Goal: Task Accomplishment & Management: Use online tool/utility

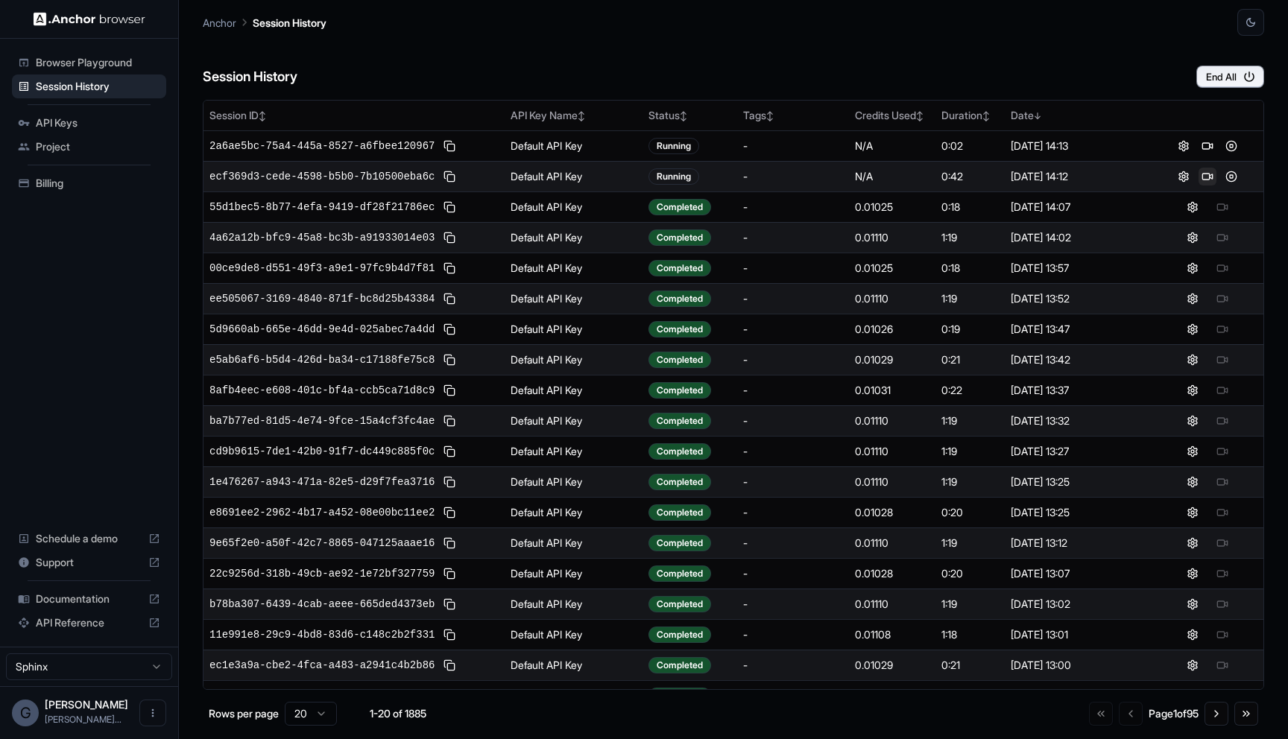
click at [1207, 171] on button at bounding box center [1208, 177] width 18 height 18
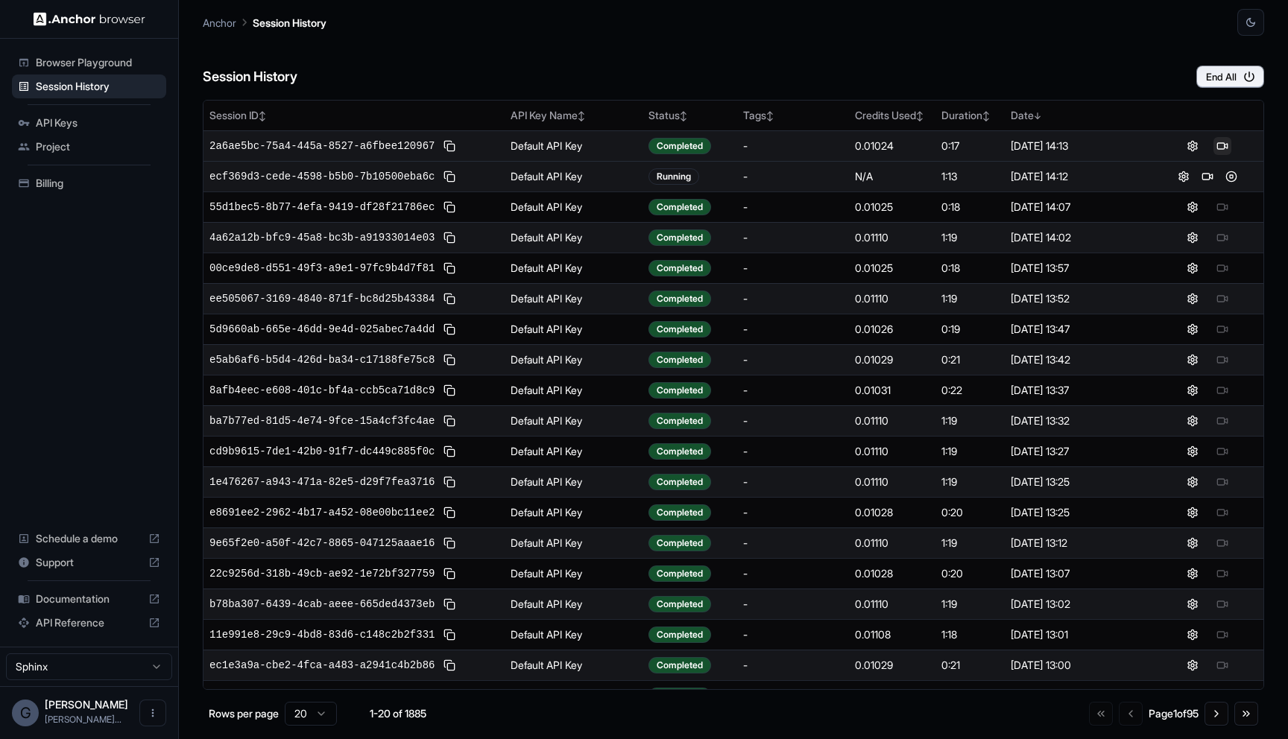
click at [1225, 140] on button at bounding box center [1222, 146] width 18 height 18
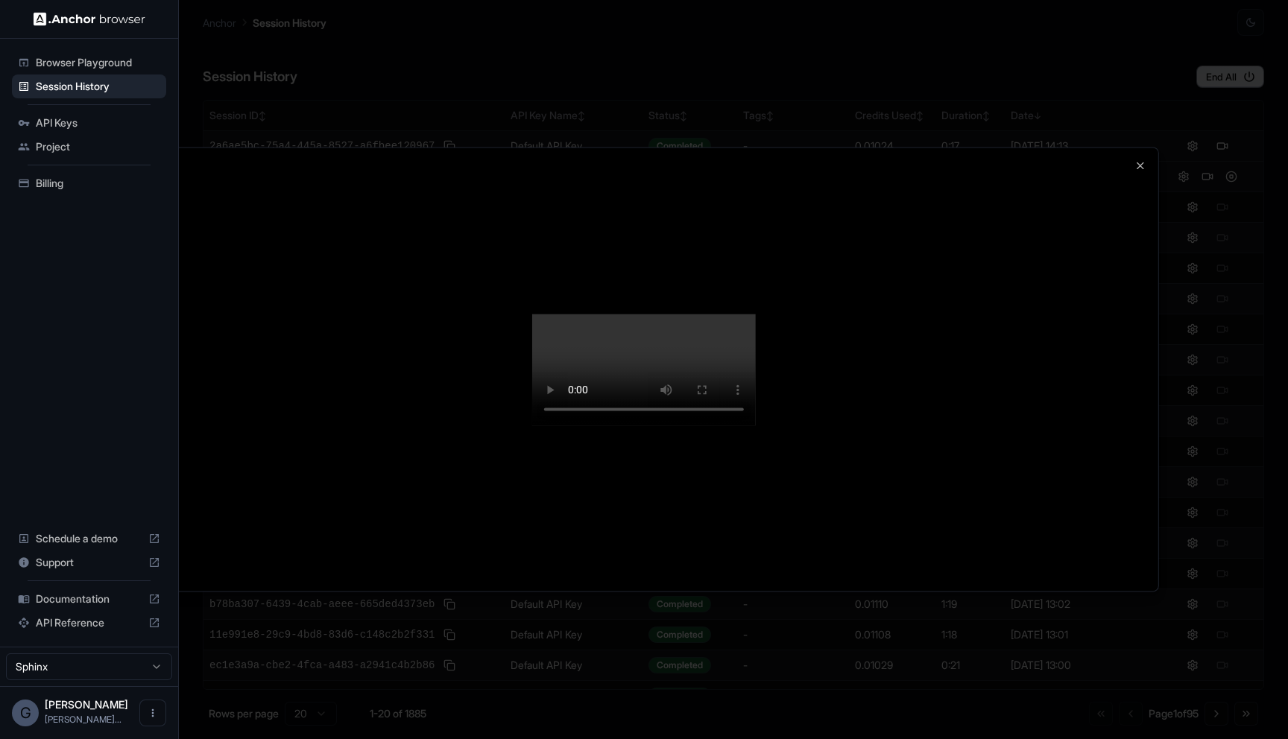
click at [1140, 385] on div at bounding box center [644, 370] width 1029 height 444
click at [1140, 160] on icon "button" at bounding box center [1140, 166] width 12 height 12
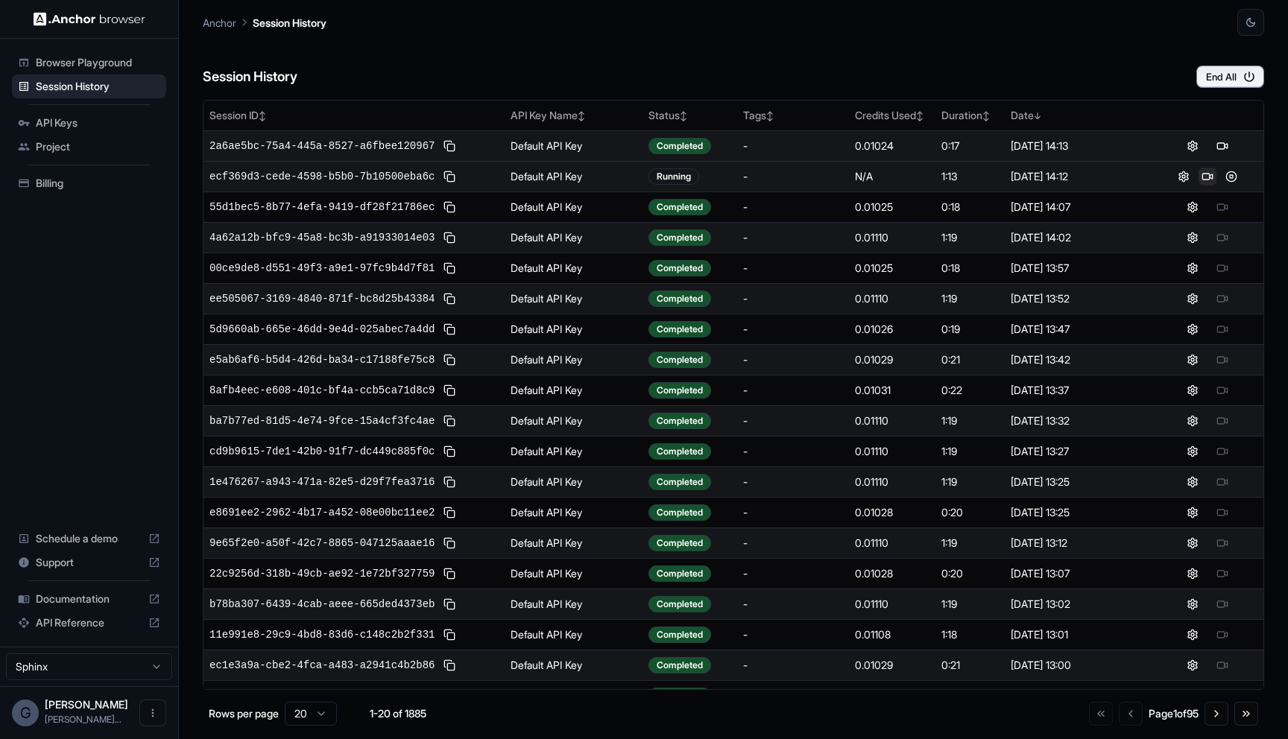
click at [1209, 178] on button at bounding box center [1208, 177] width 18 height 18
click at [1217, 145] on button at bounding box center [1222, 146] width 18 height 18
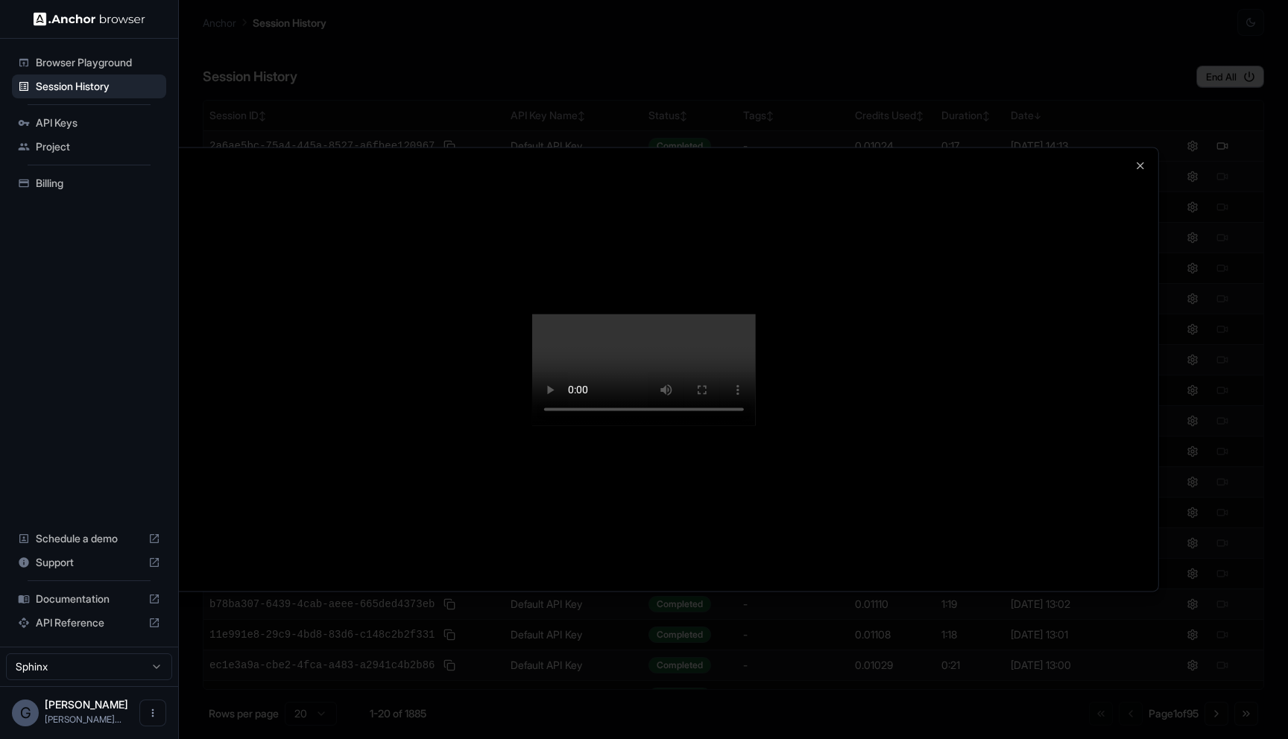
click at [1152, 403] on div at bounding box center [644, 370] width 1029 height 444
click at [1151, 148] on div at bounding box center [644, 370] width 1029 height 444
click at [1143, 162] on icon "button" at bounding box center [1140, 165] width 6 height 6
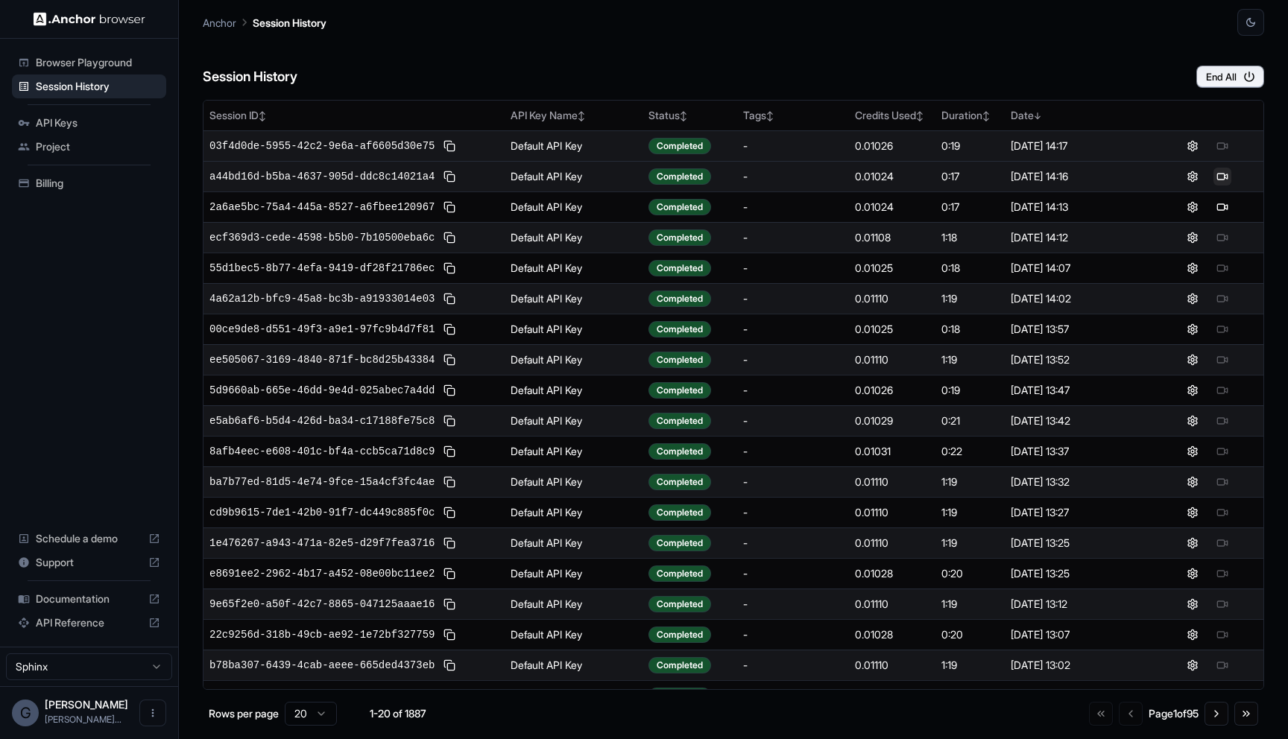
click at [1214, 179] on button at bounding box center [1222, 177] width 18 height 18
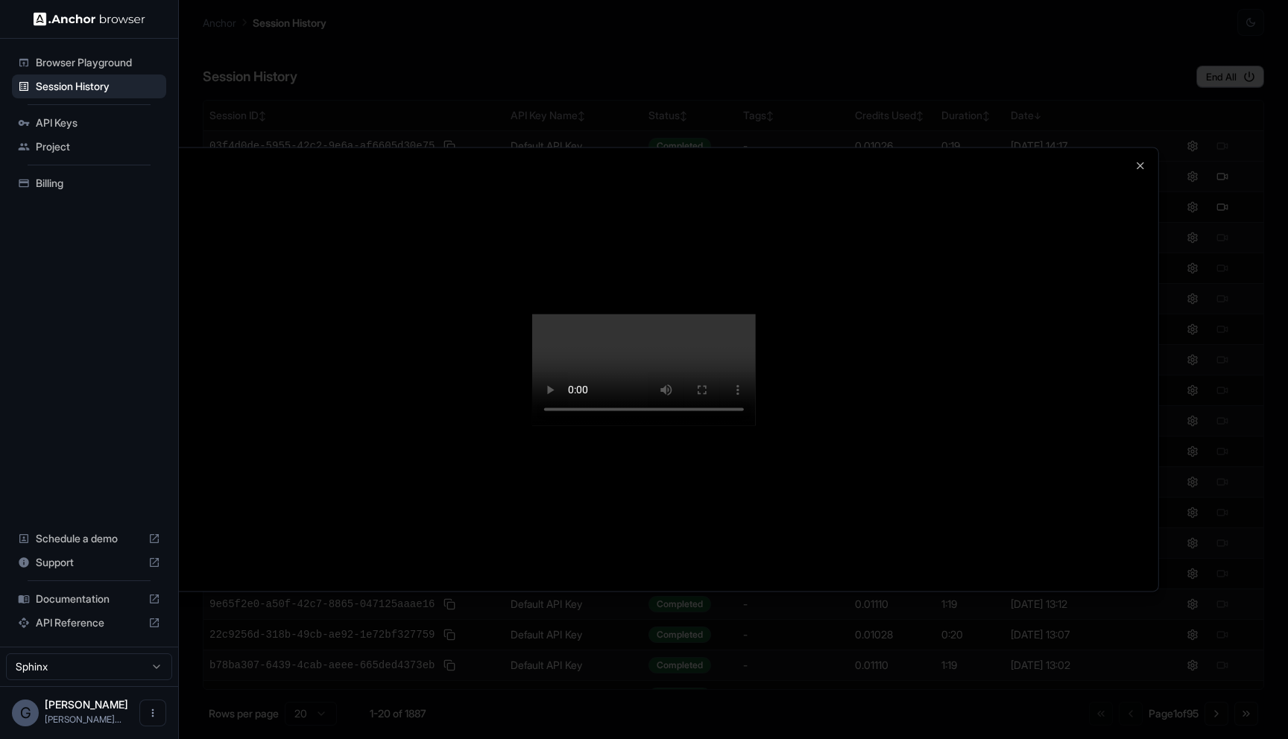
click at [776, 667] on div at bounding box center [644, 369] width 1288 height 739
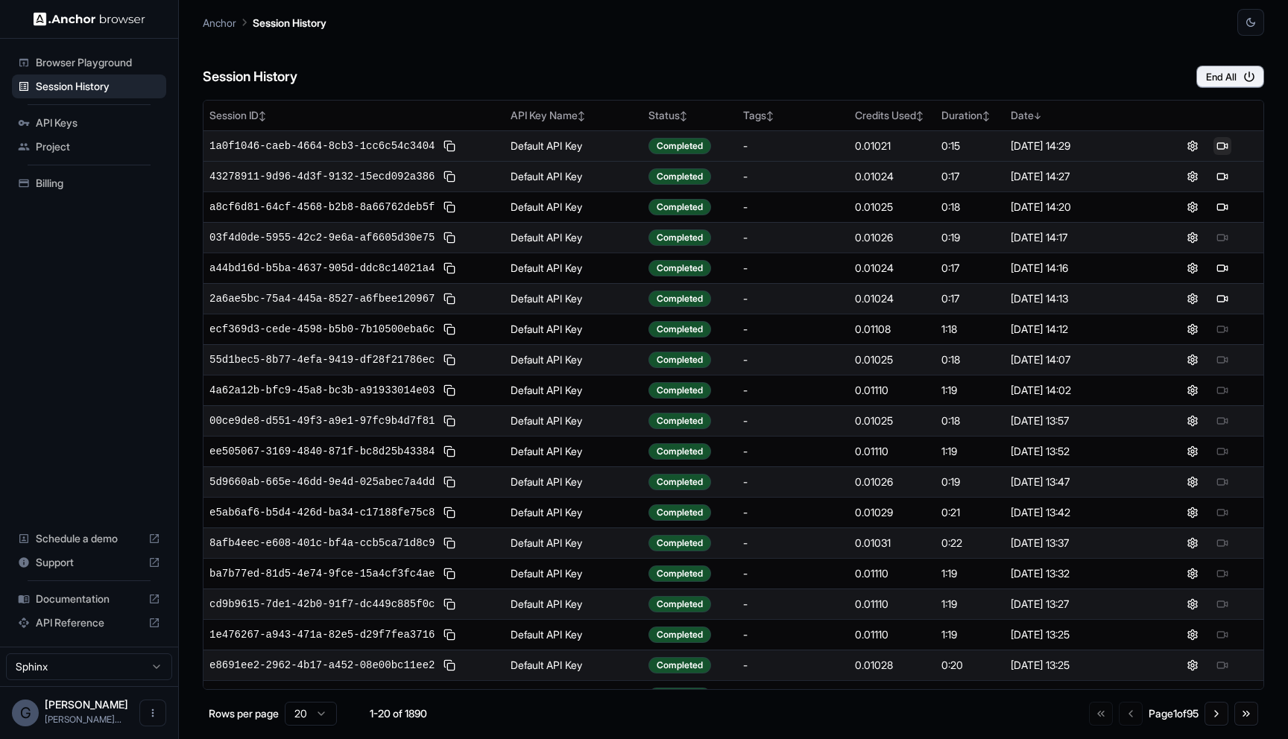
click at [1220, 148] on button at bounding box center [1222, 146] width 18 height 18
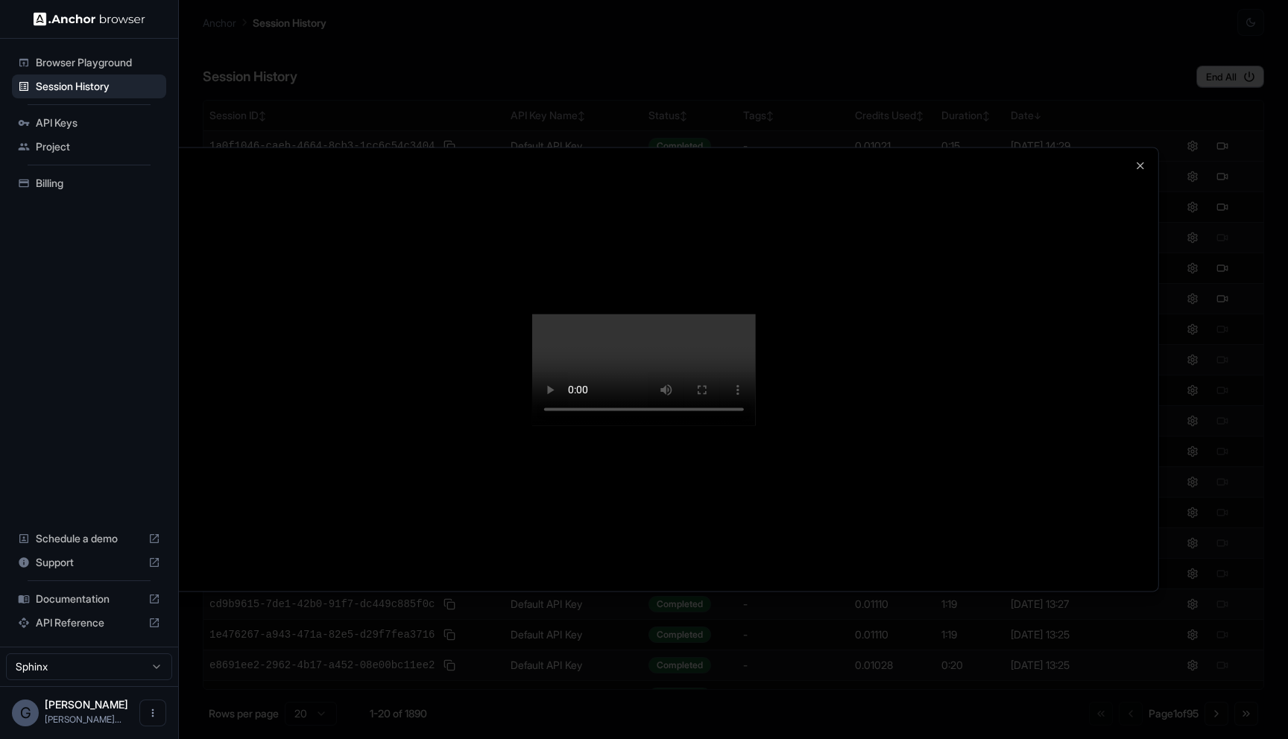
click at [756, 426] on video at bounding box center [644, 370] width 224 height 112
click at [756, 332] on video at bounding box center [644, 370] width 224 height 112
click at [1138, 160] on icon "button" at bounding box center [1140, 166] width 12 height 12
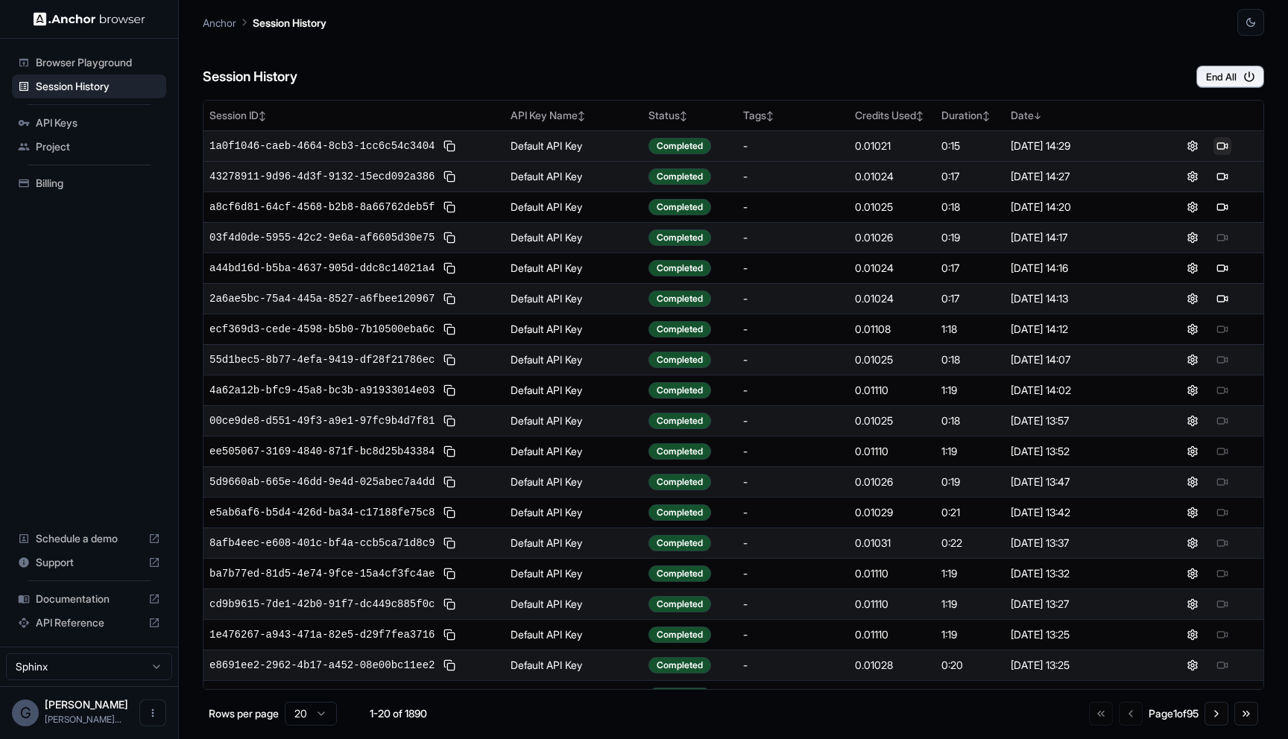
click at [1219, 149] on button at bounding box center [1222, 146] width 18 height 18
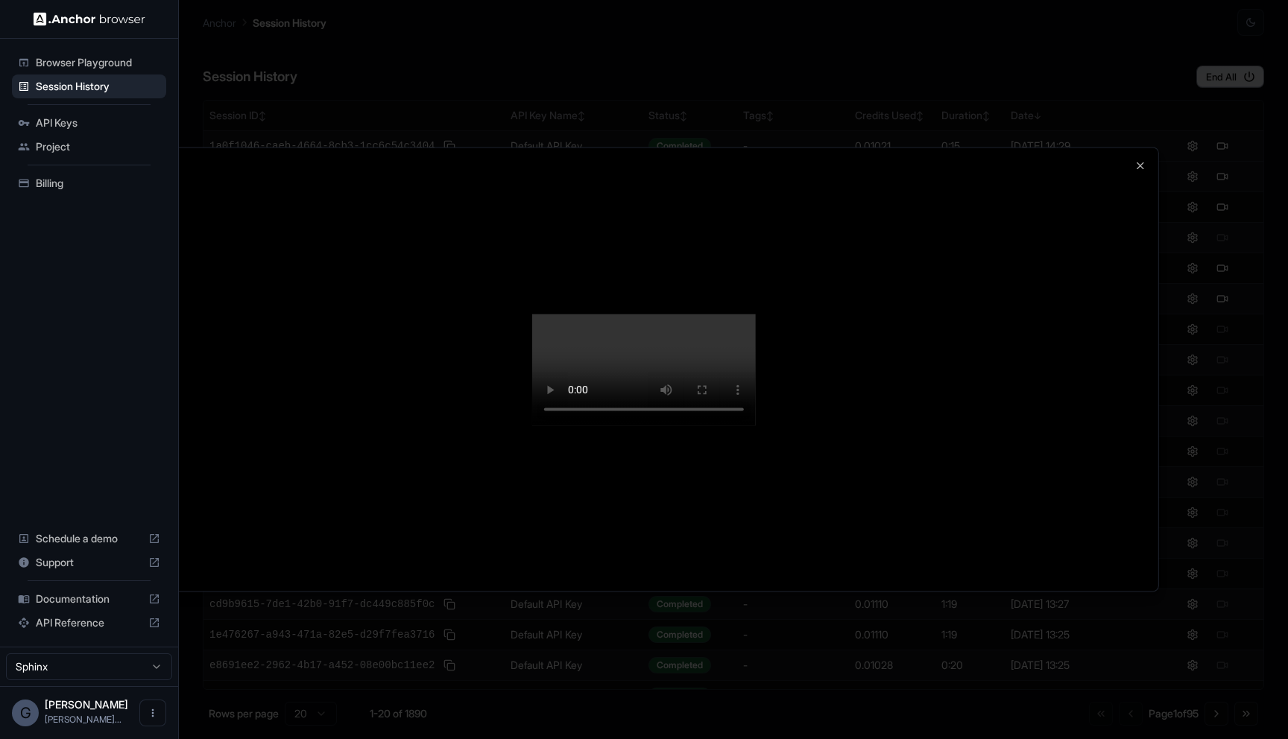
click at [756, 426] on video at bounding box center [644, 370] width 224 height 112
click at [275, 18] on div at bounding box center [644, 369] width 1288 height 739
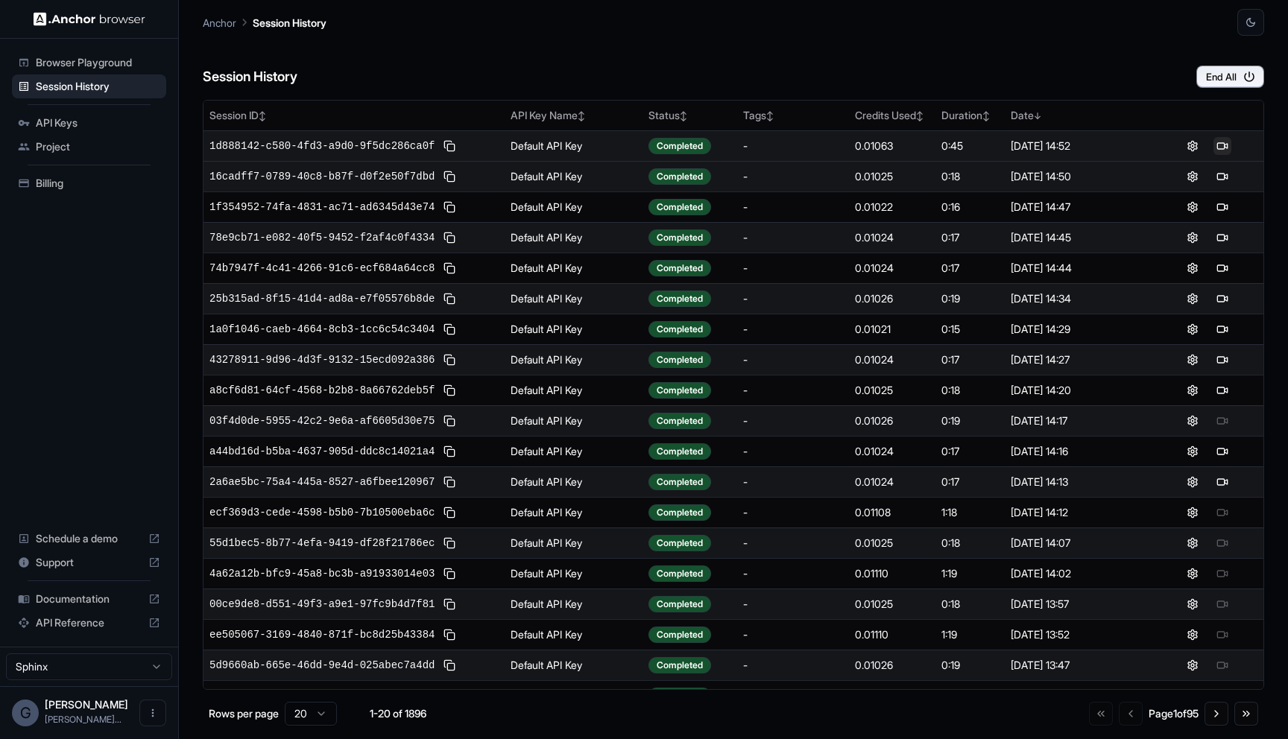
click at [1221, 142] on button at bounding box center [1222, 146] width 18 height 18
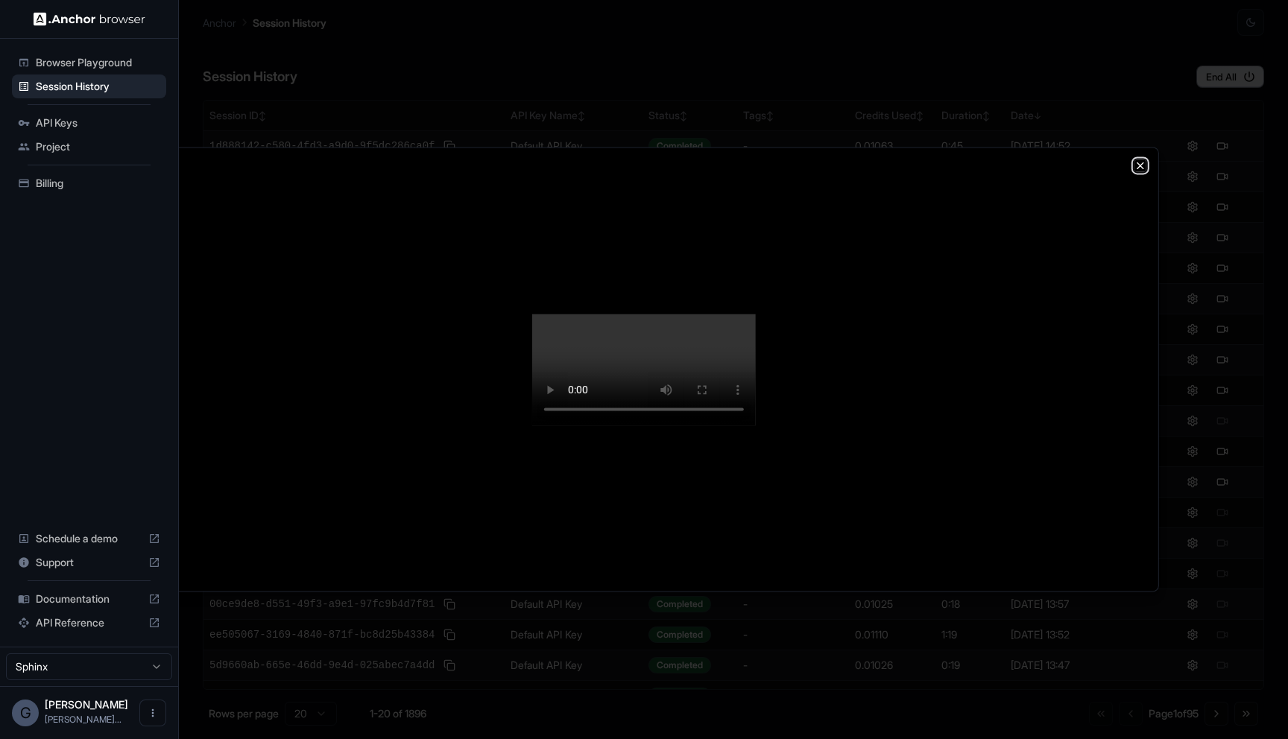
click at [1143, 160] on icon "button" at bounding box center [1140, 166] width 12 height 12
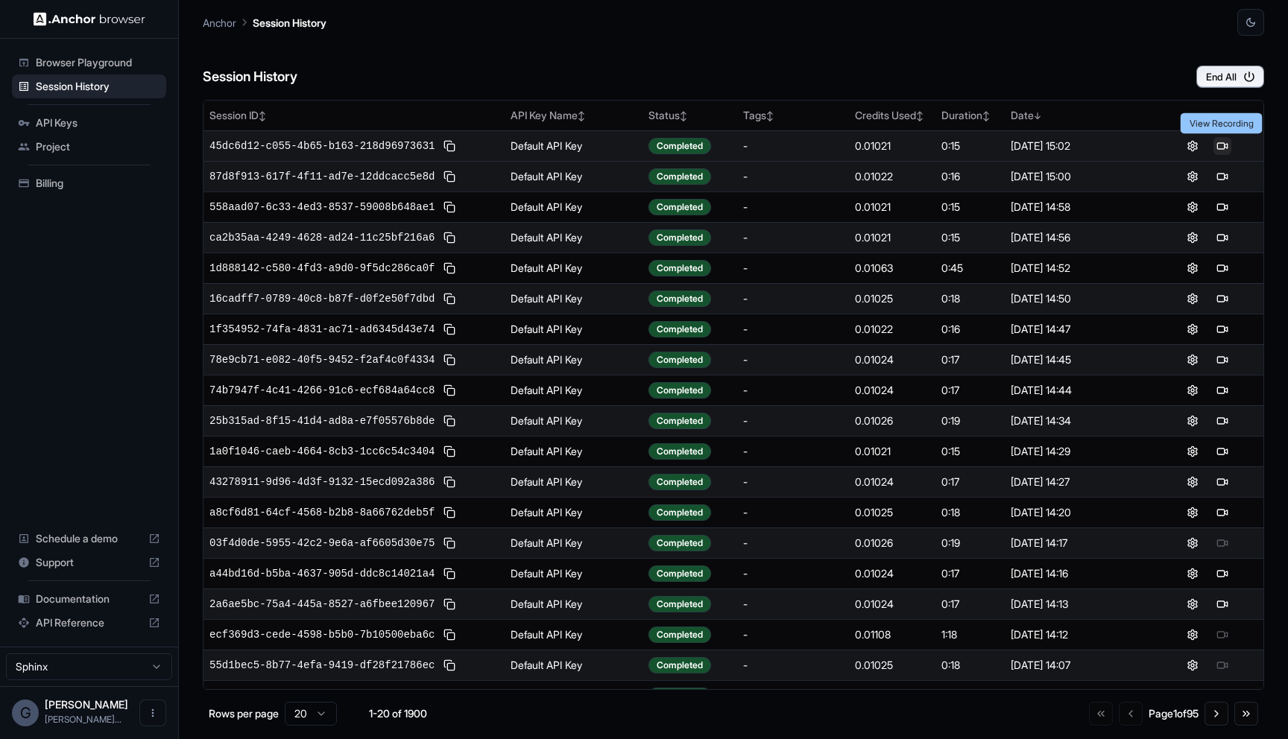
click at [1220, 147] on button at bounding box center [1222, 146] width 18 height 18
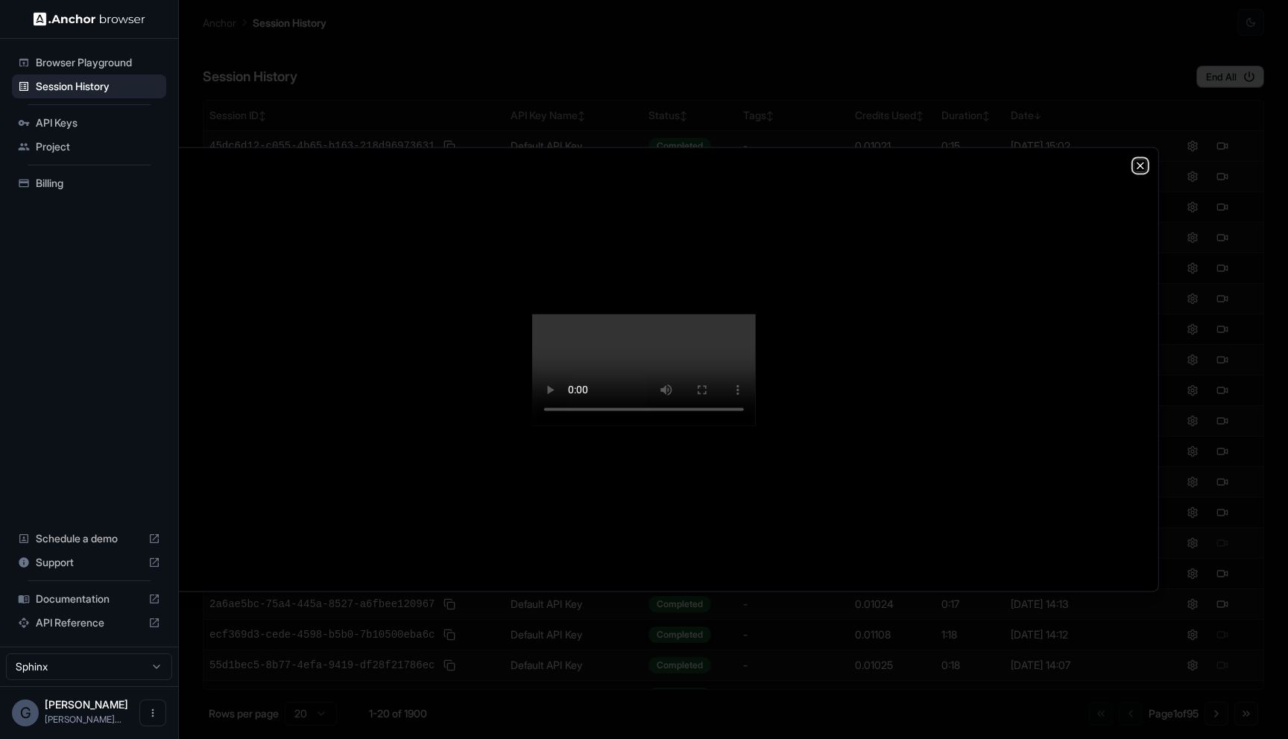
click at [1134, 160] on icon "button" at bounding box center [1140, 166] width 12 height 12
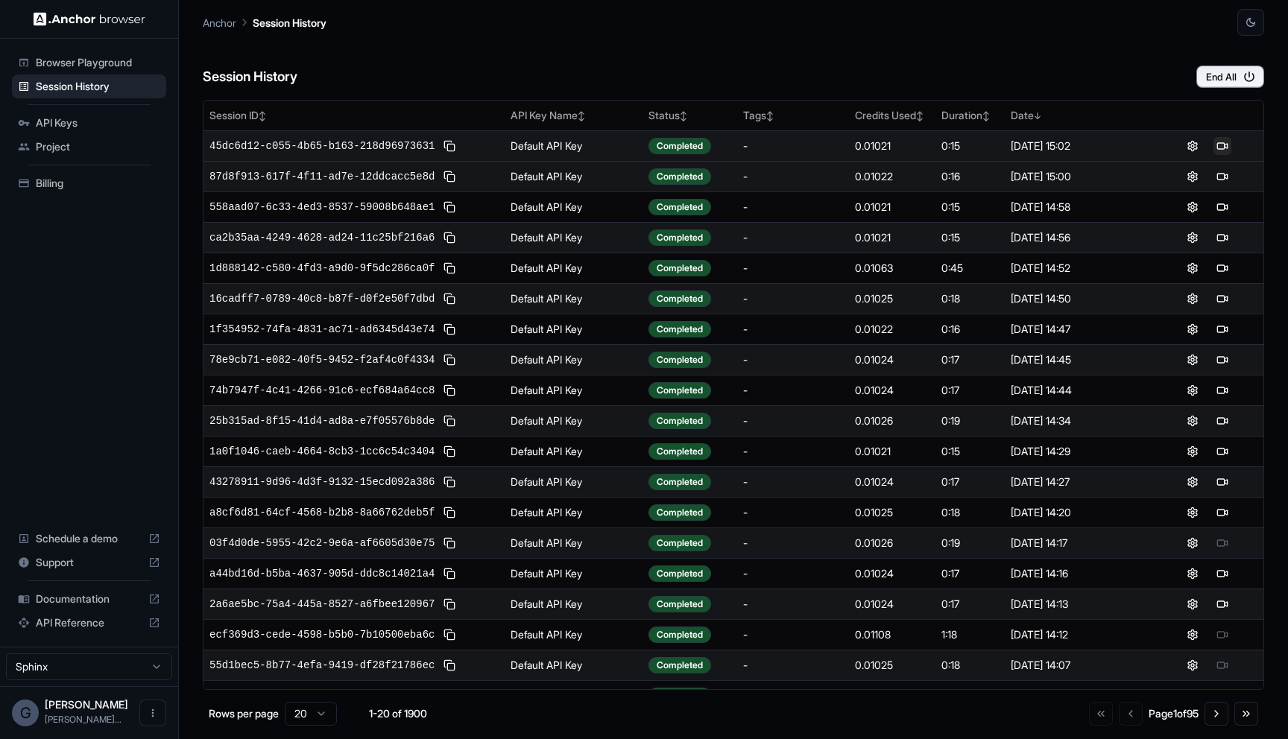
click at [1227, 148] on button at bounding box center [1222, 146] width 18 height 18
